Goal: Information Seeking & Learning: Learn about a topic

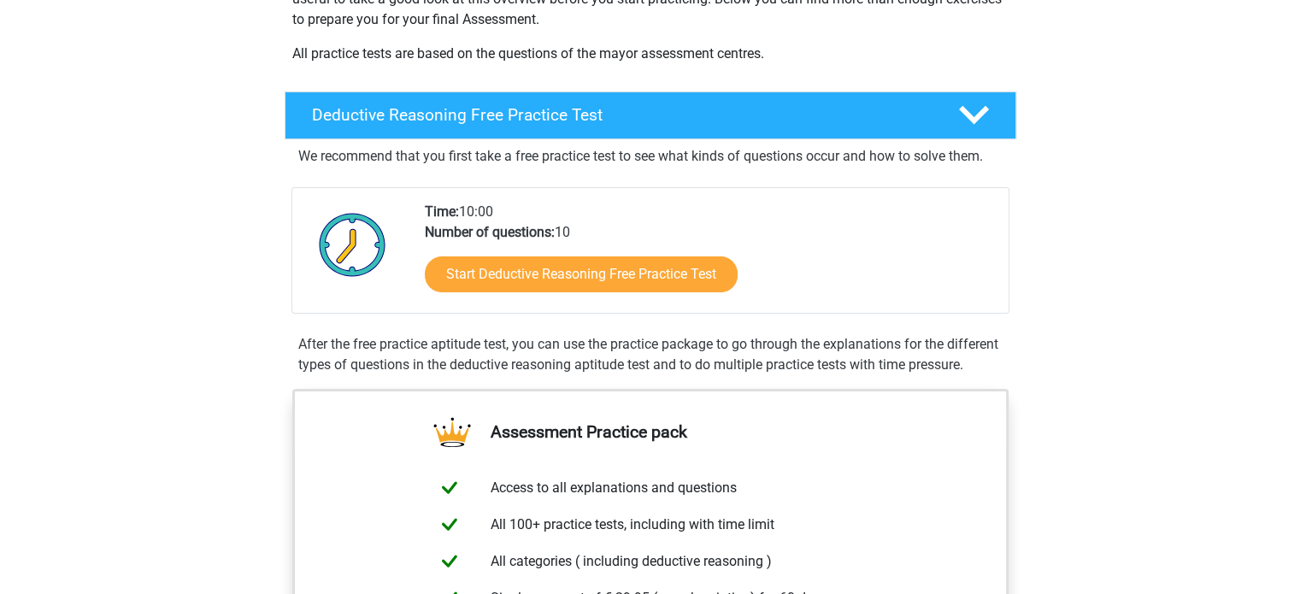
scroll to position [318, 0]
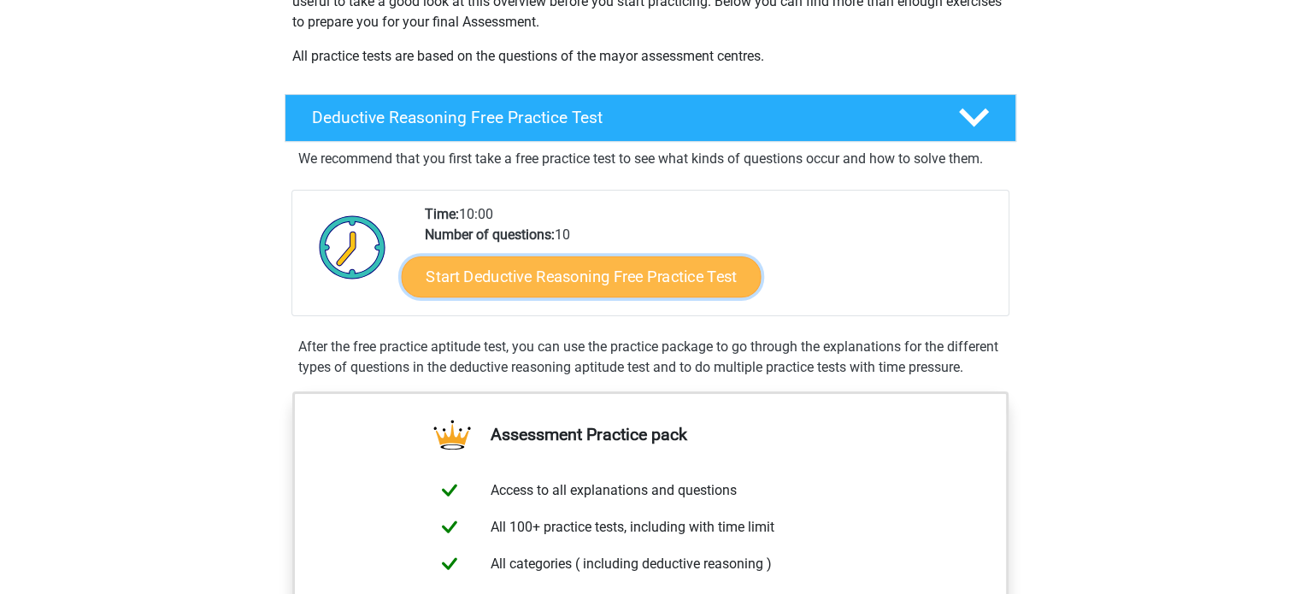
click at [685, 266] on link "Start Deductive Reasoning Free Practice Test" at bounding box center [581, 276] width 360 height 41
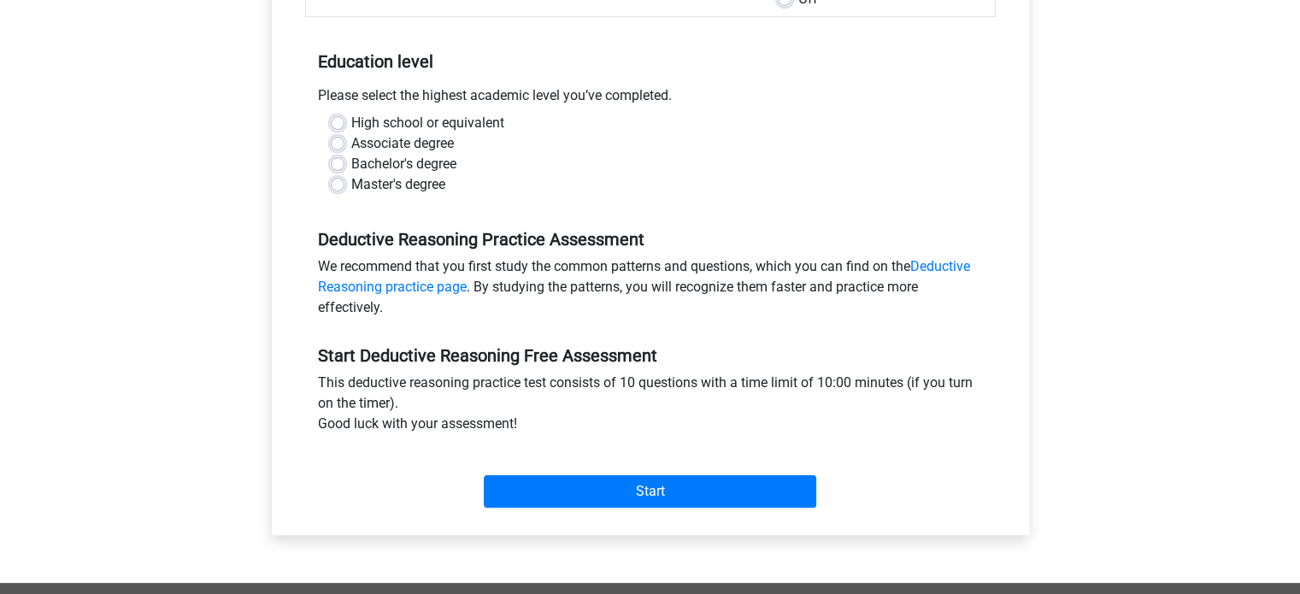
scroll to position [320, 0]
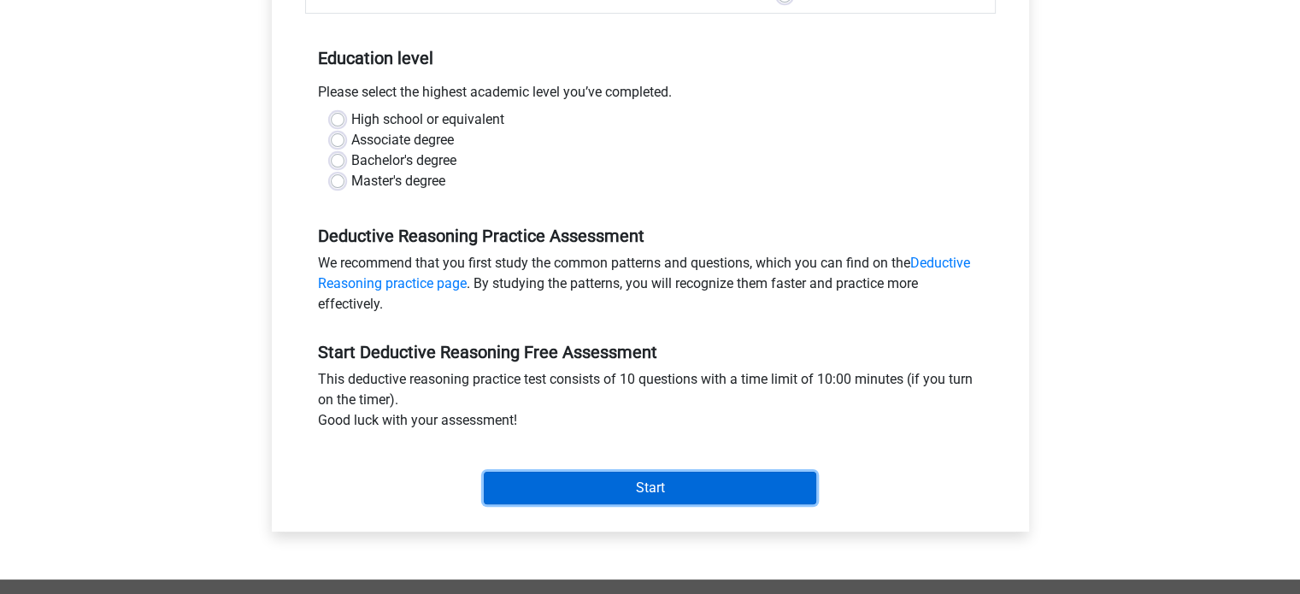
click at [690, 479] on input "Start" at bounding box center [650, 488] width 332 height 32
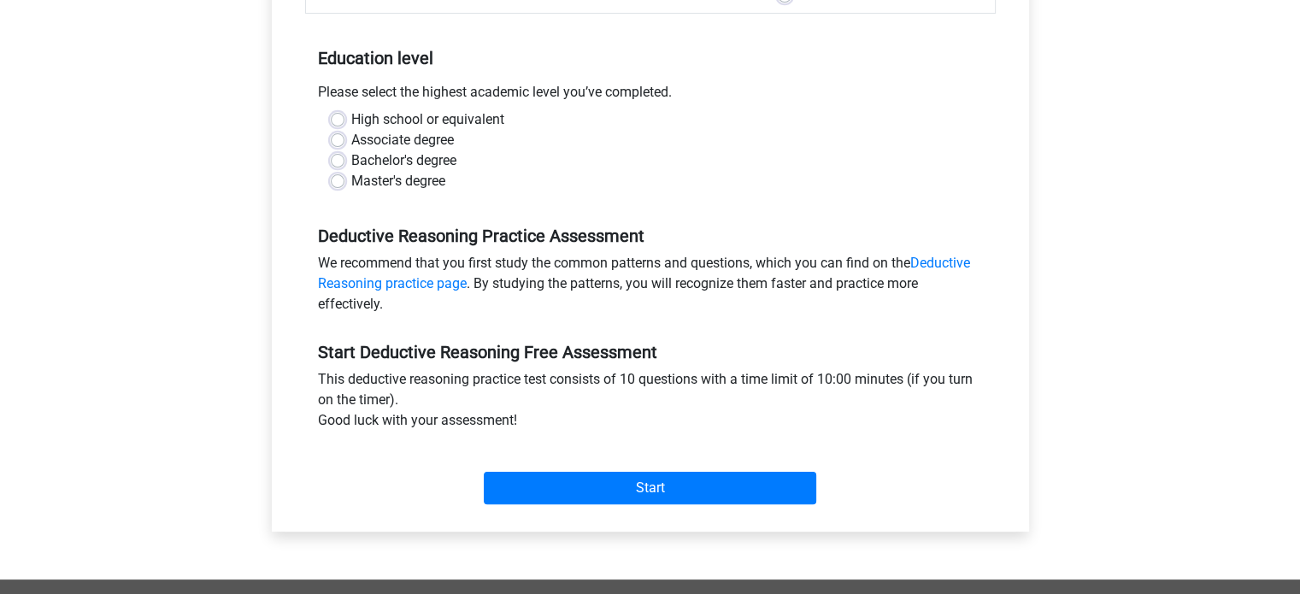
click at [711, 280] on div "We recommend that you first study the common patterns and questions, which you …" at bounding box center [650, 287] width 691 height 68
click at [479, 126] on label "High school or equivalent" at bounding box center [427, 119] width 153 height 21
click at [344, 126] on input "High school or equivalent" at bounding box center [338, 117] width 14 height 17
radio input "true"
click at [526, 468] on div "Start" at bounding box center [650, 474] width 691 height 60
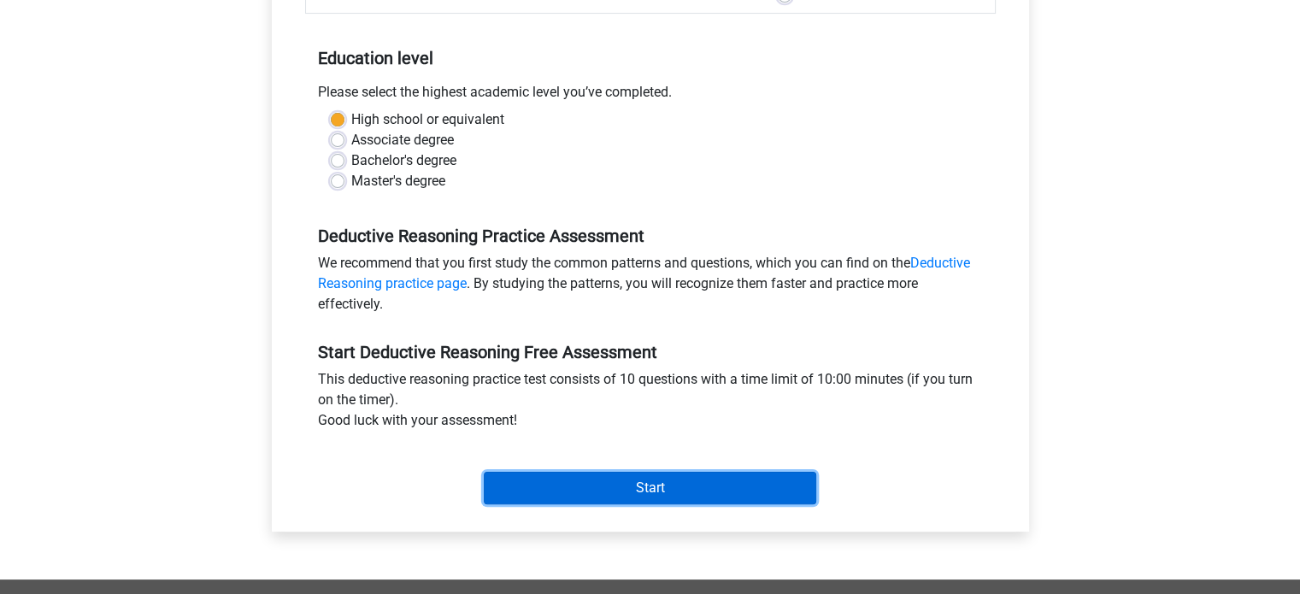
click at [526, 485] on input "Start" at bounding box center [650, 488] width 332 height 32
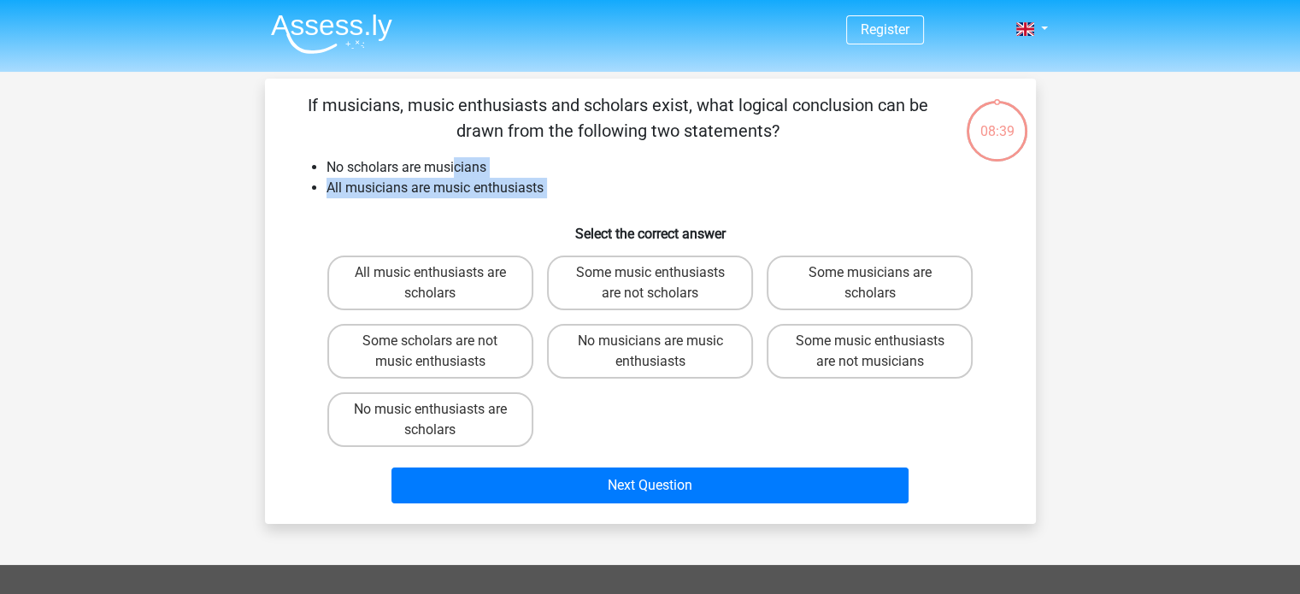
drag, startPoint x: 456, startPoint y: 162, endPoint x: 487, endPoint y: 211, distance: 58.1
click at [487, 211] on div "If musicians, music enthusiasts and scholars exist, what logical conclusion can…" at bounding box center [650, 301] width 757 height 418
drag, startPoint x: 472, startPoint y: 157, endPoint x: 479, endPoint y: 180, distance: 24.3
click at [479, 180] on ul "No scholars are musicians All musicians are music enthusiasts" at bounding box center [650, 177] width 716 height 41
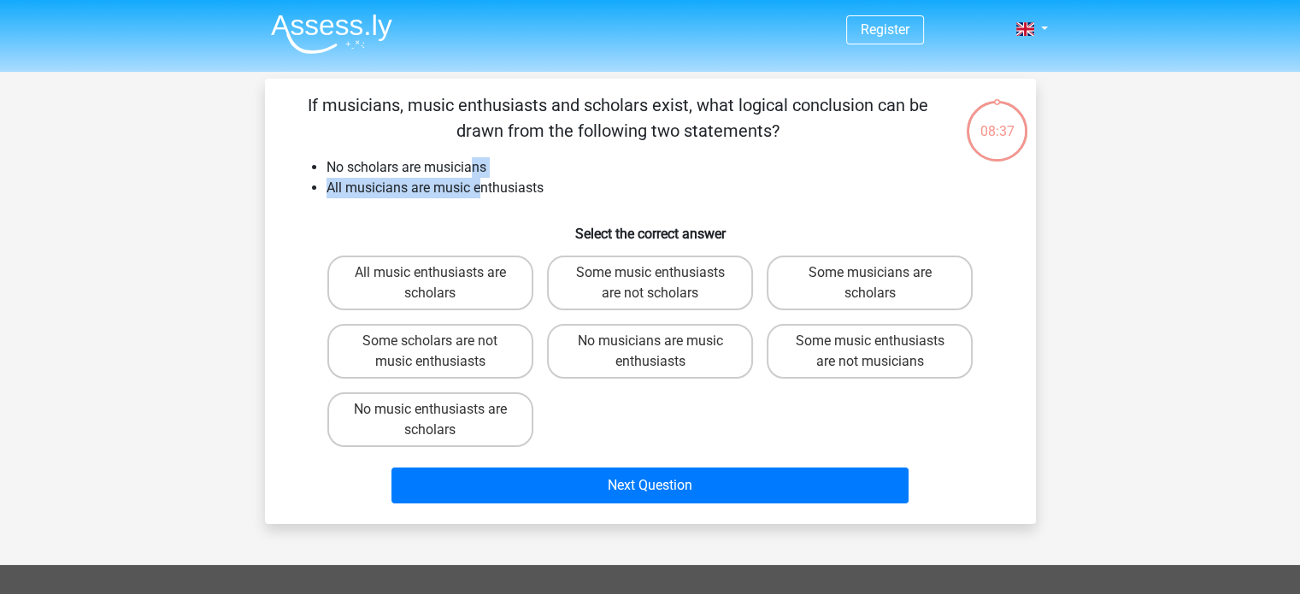
click at [479, 180] on li "All musicians are music enthusiasts" at bounding box center [667, 188] width 682 height 21
drag, startPoint x: 608, startPoint y: 159, endPoint x: 526, endPoint y: 183, distance: 85.5
click at [526, 183] on ul "No scholars are musicians All musicians are music enthusiasts" at bounding box center [650, 177] width 716 height 41
click at [526, 183] on li "All musicians are music enthusiasts" at bounding box center [667, 188] width 682 height 21
click at [490, 423] on label "No music enthusiasts are scholars" at bounding box center [430, 419] width 206 height 55
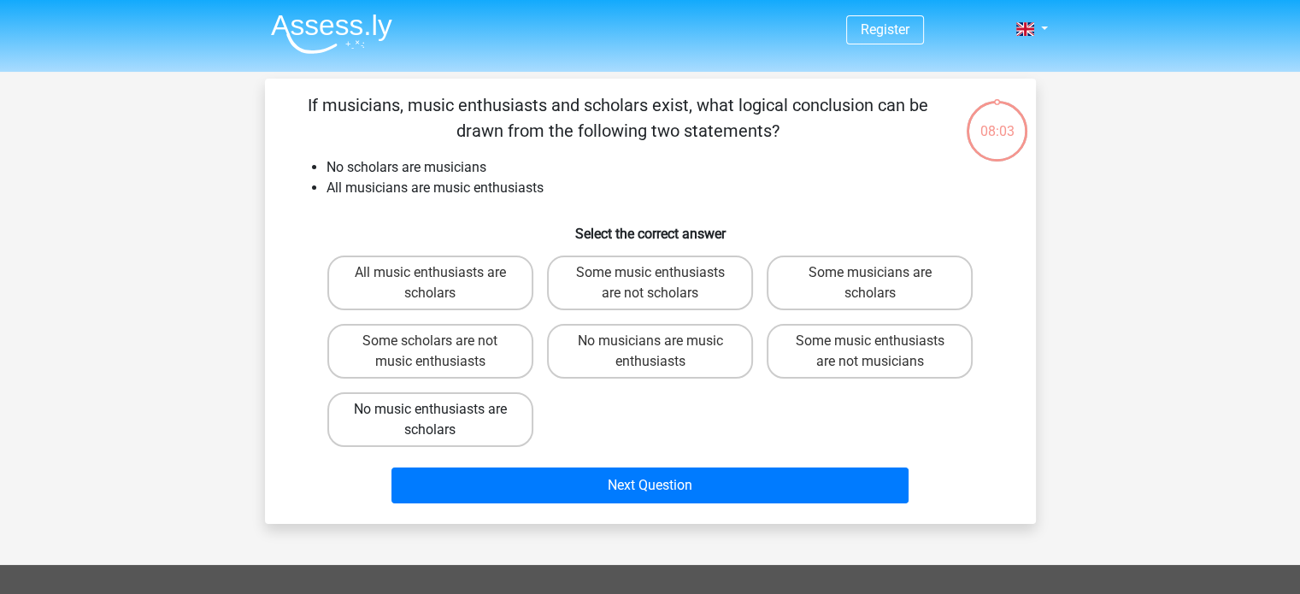
click at [441, 420] on input "No music enthusiasts are scholars" at bounding box center [435, 414] width 11 height 11
radio input "true"
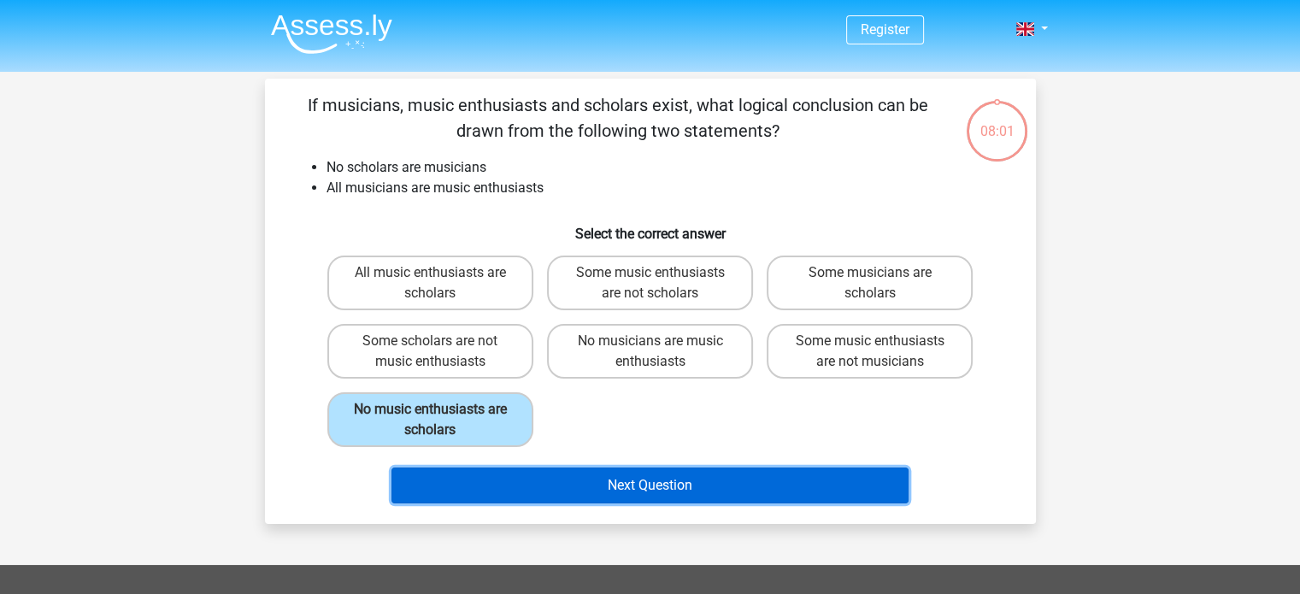
click at [520, 496] on button "Next Question" at bounding box center [649, 485] width 517 height 36
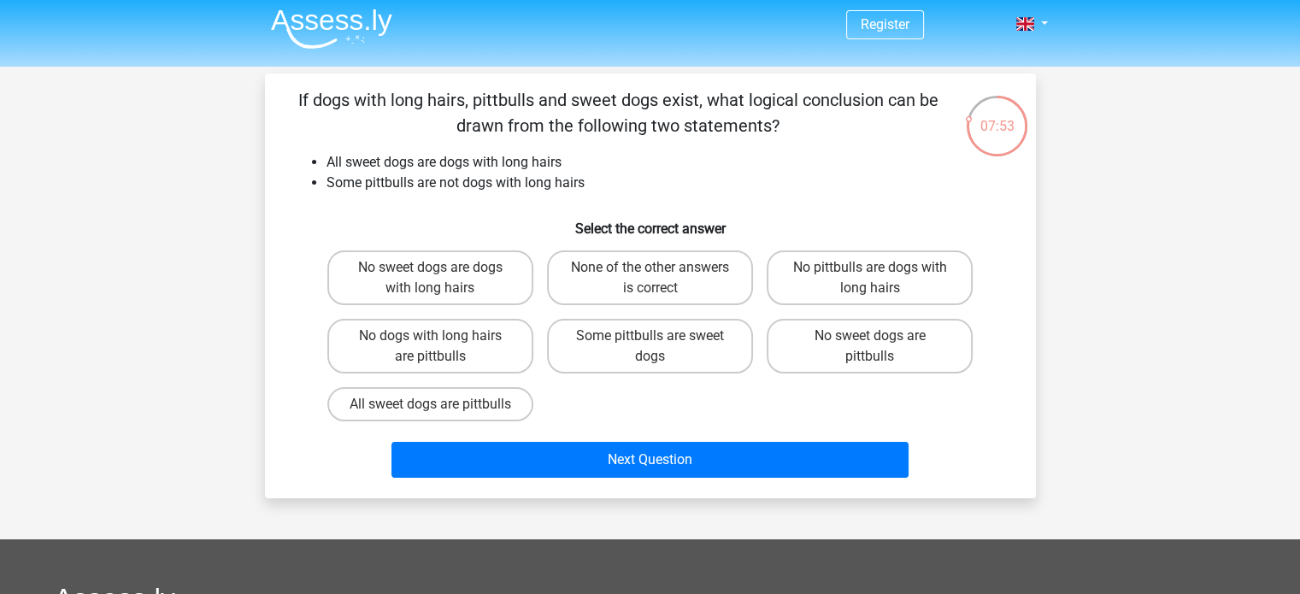
scroll to position [1, 0]
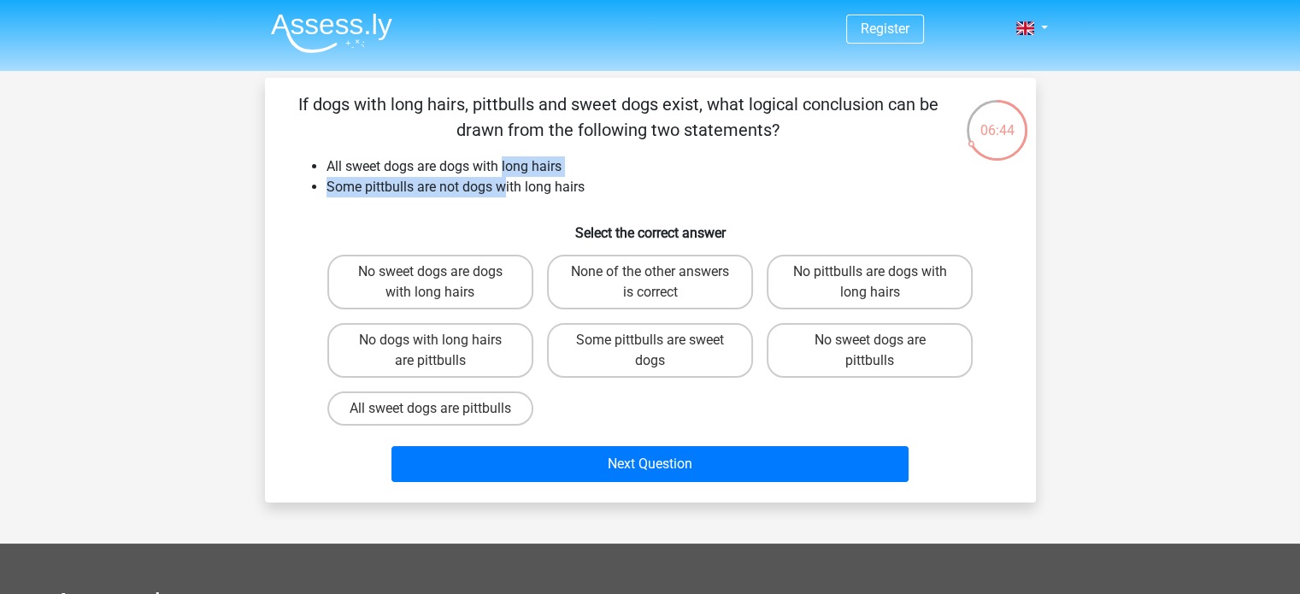
drag, startPoint x: 503, startPoint y: 170, endPoint x: 508, endPoint y: 194, distance: 24.3
click at [508, 194] on ul "All sweet dogs are dogs with long hairs Some pittbulls are not dogs with long h…" at bounding box center [650, 176] width 716 height 41
click at [508, 194] on li "Some pittbulls are not dogs with long hairs" at bounding box center [667, 187] width 682 height 21
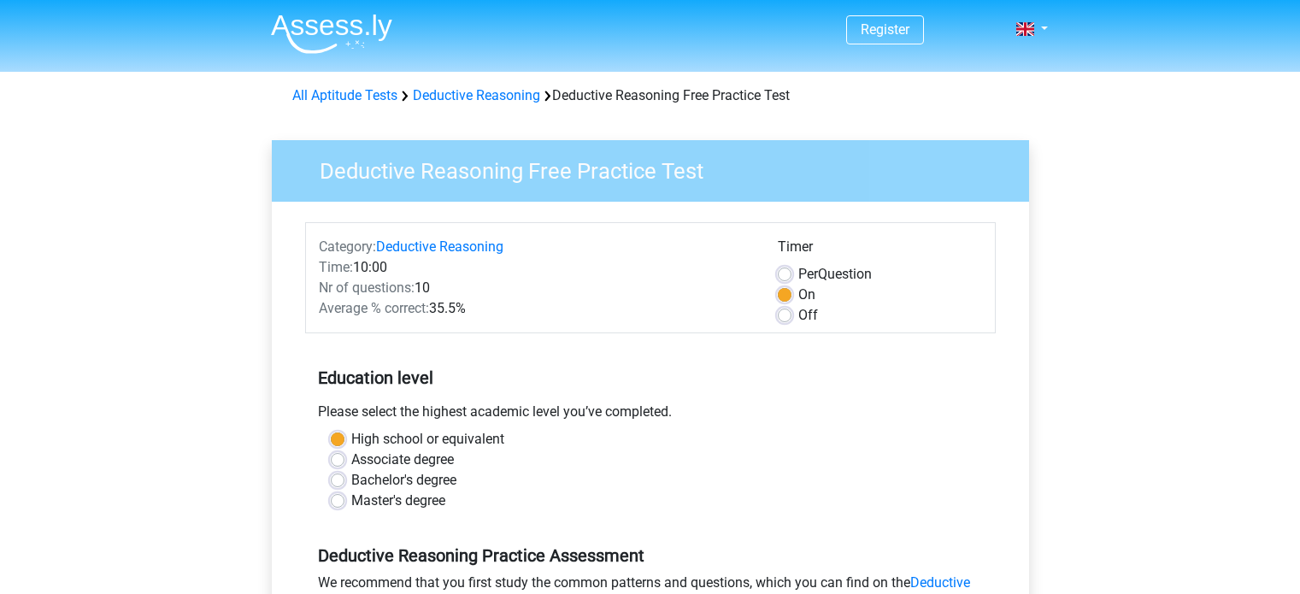
scroll to position [320, 0]
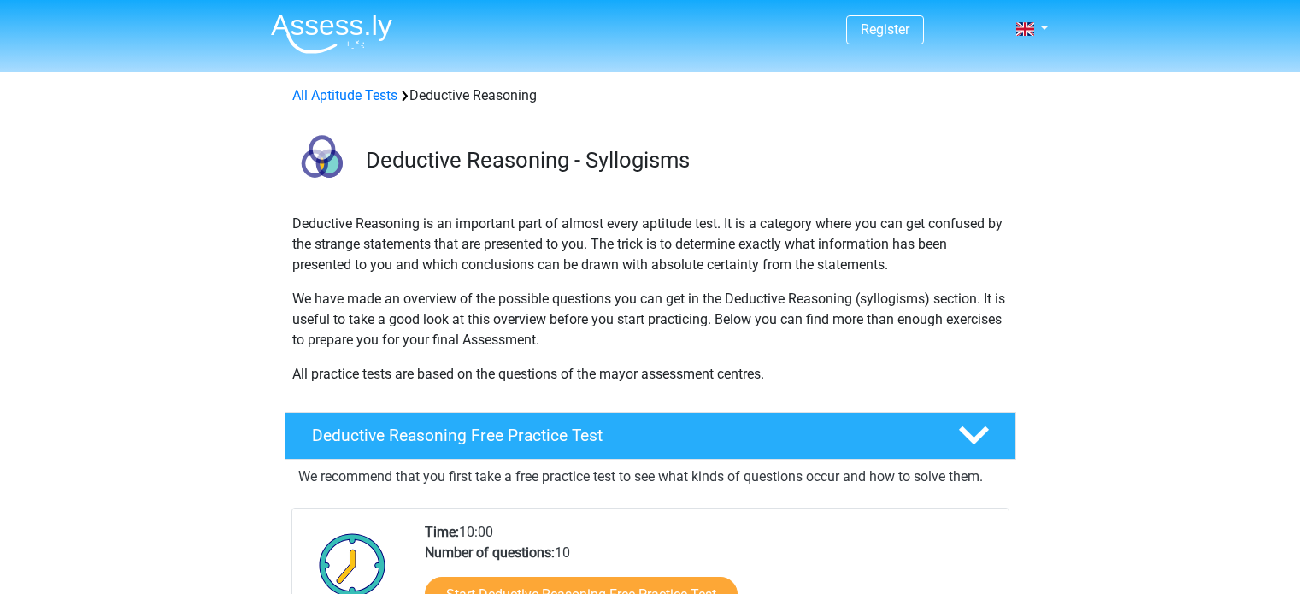
scroll to position [318, 0]
